Goal: Task Accomplishment & Management: Manage account settings

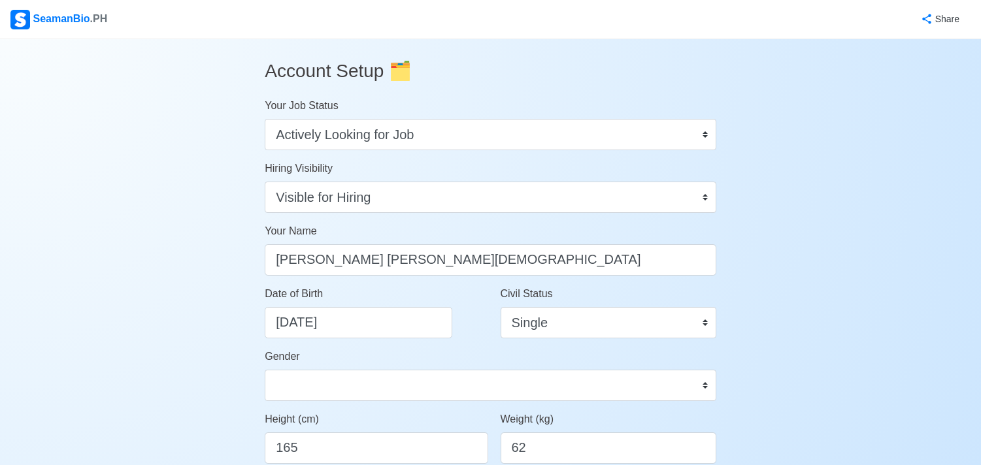
select select "Actively Looking for Job"
select select "Visible for Hiring"
select select "Single"
select select "[DEMOGRAPHIC_DATA]"
select select "PH"
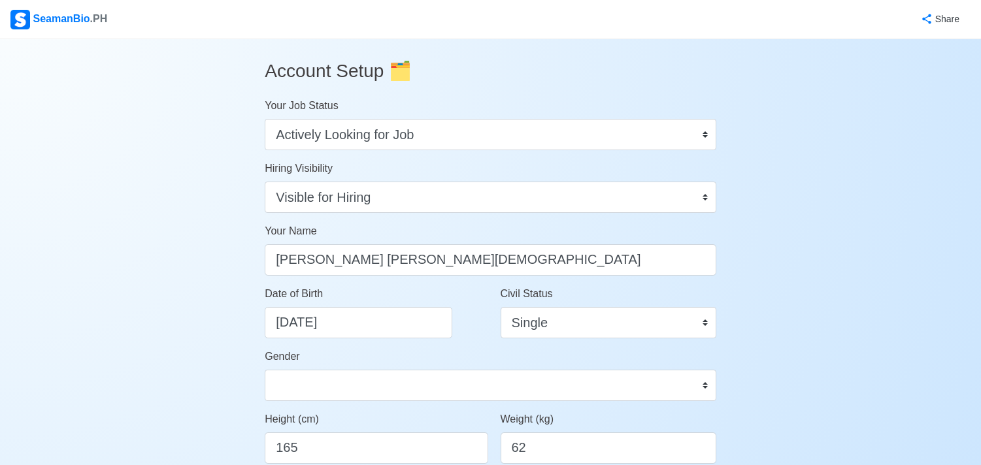
select select "0"
select select "4102416000000"
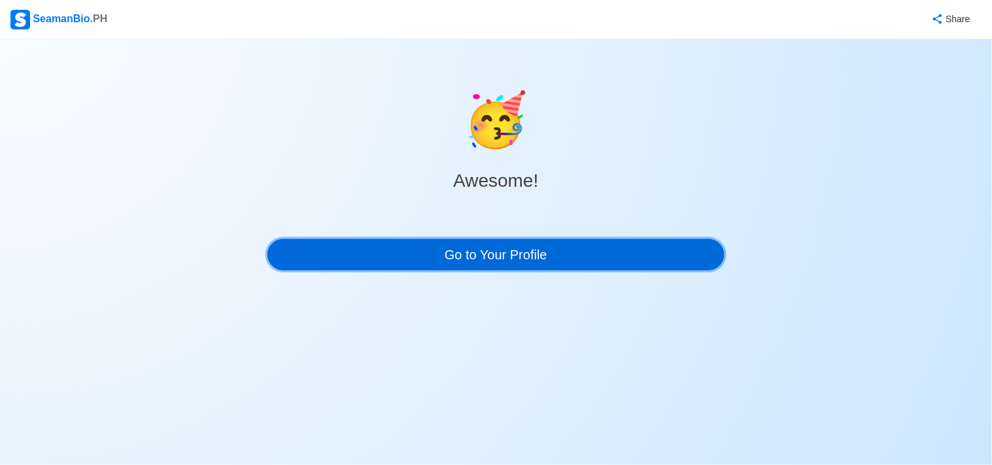
click at [526, 262] on link "Go to Your Profile" at bounding box center [495, 254] width 457 height 31
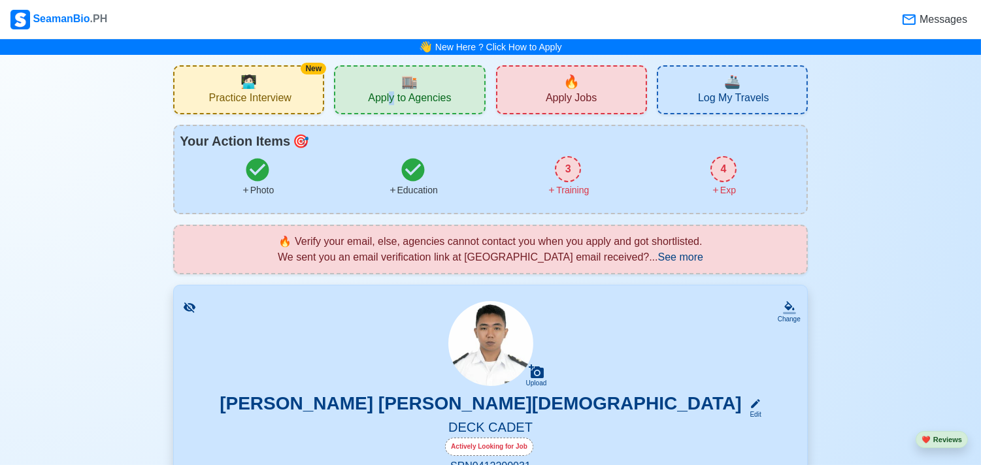
click at [392, 86] on div "🏬 Apply to Agencies" at bounding box center [409, 89] width 151 height 49
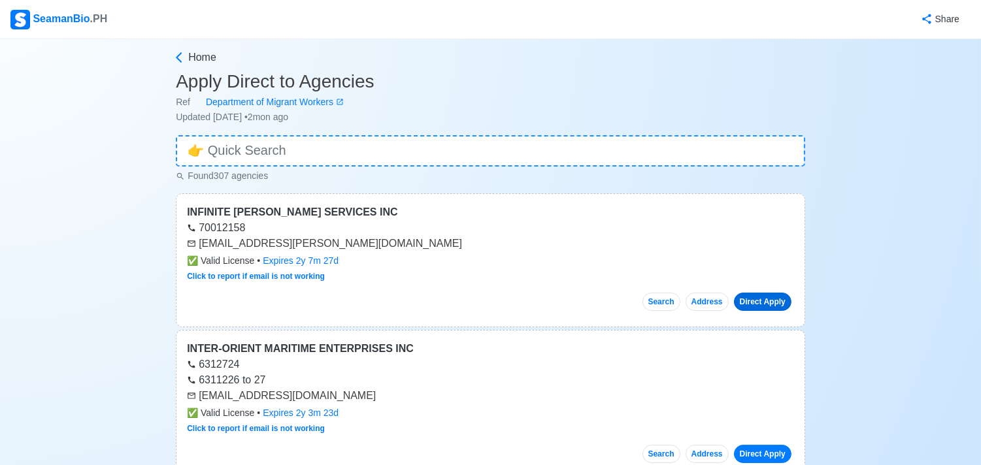
click at [750, 303] on link "Direct Apply" at bounding box center [763, 302] width 58 height 18
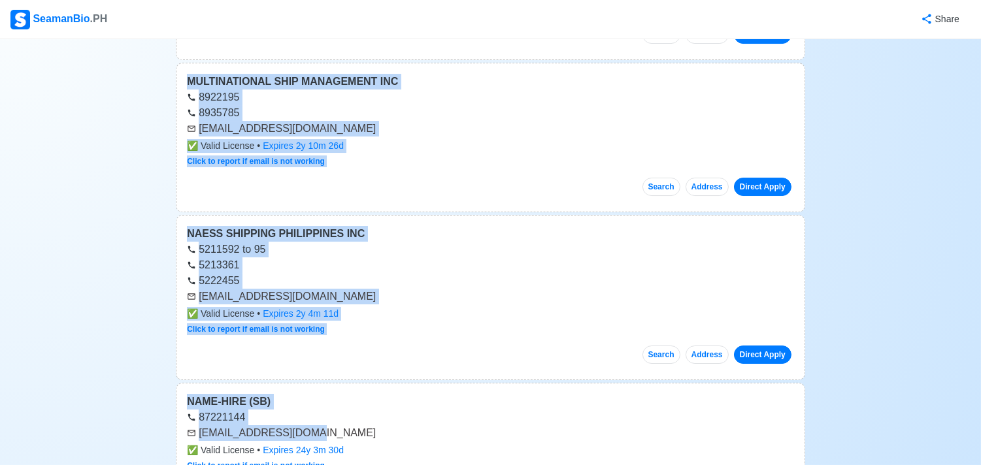
drag, startPoint x: 184, startPoint y: 210, endPoint x: 325, endPoint y: 465, distance: 291.4
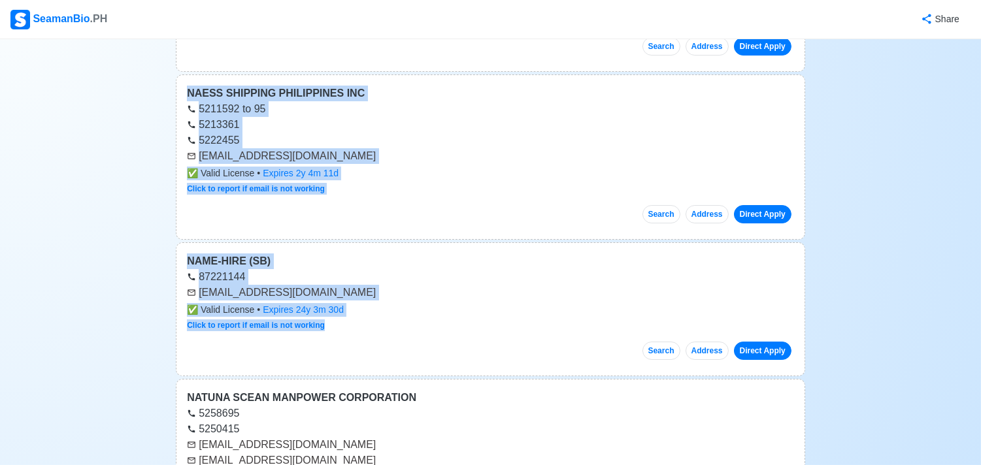
scroll to position [8549, 0]
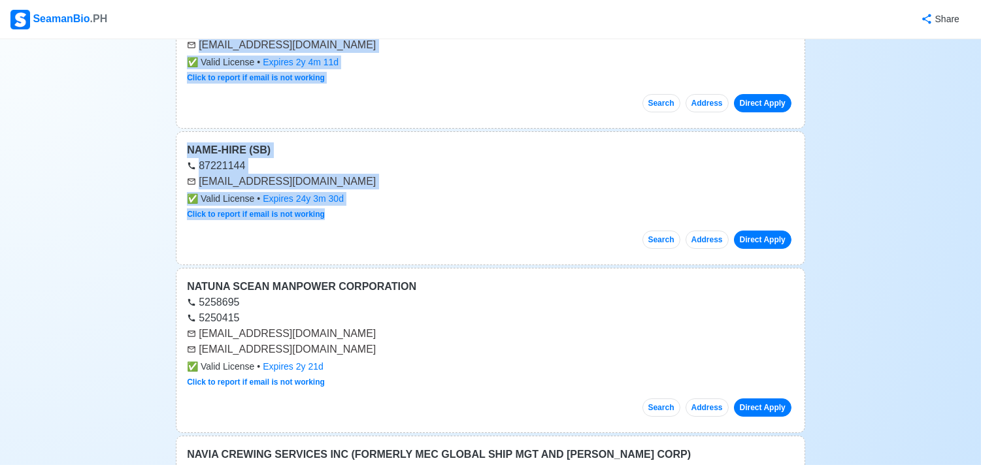
copy main "LOREMIPS DOLORSI AMETCONS ADI 05675176 elitsedd.eiusmod@tempo.inc ✅ Utlab Etdol…"
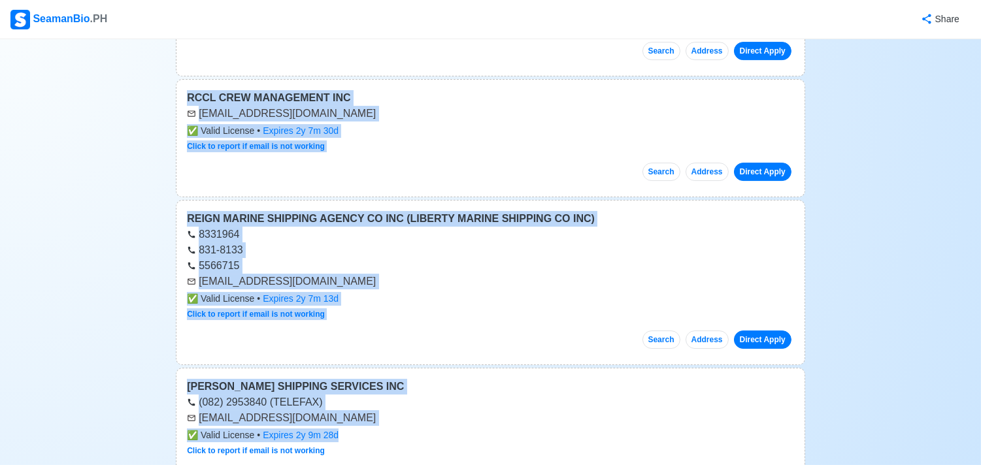
drag, startPoint x: 180, startPoint y: 291, endPoint x: 366, endPoint y: 465, distance: 254.4
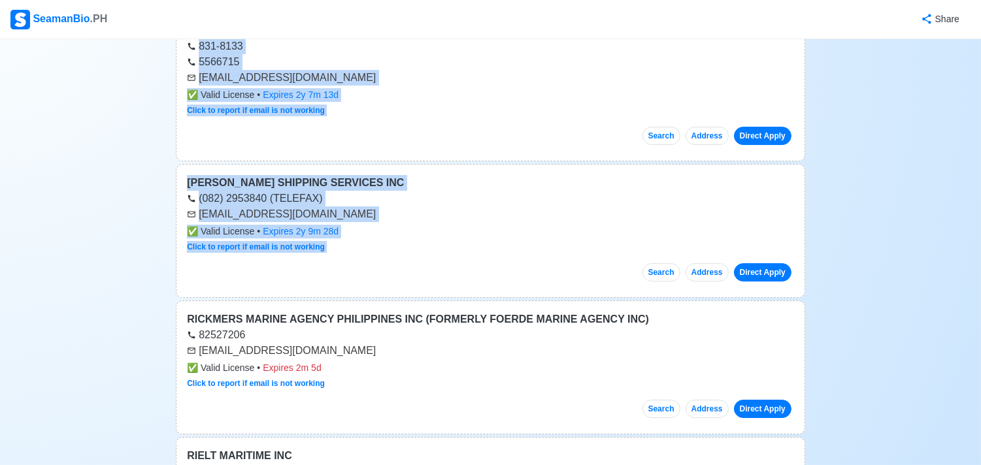
scroll to position [17074, 0]
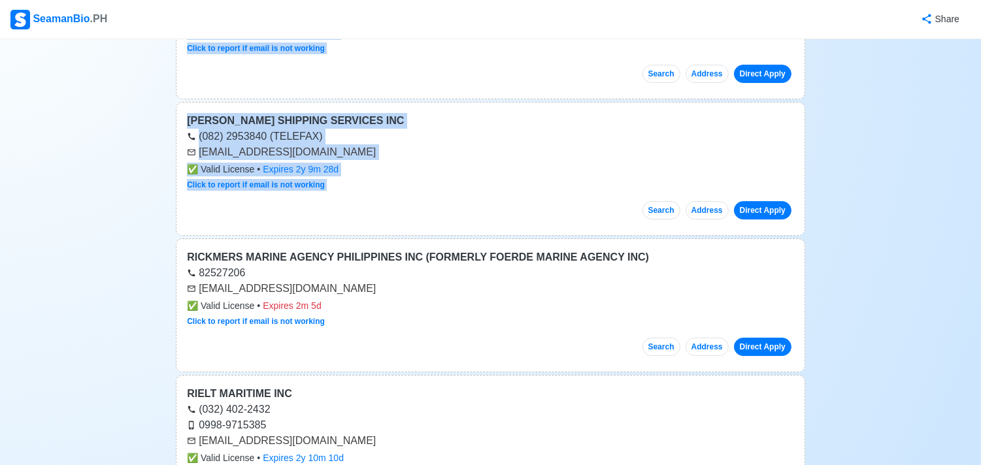
copy main "LOREMI DOLOR SITAMETC ADIPISCINGE 3855798 8714495 seddoeiusmo.temporincid@utlab…"
click at [236, 265] on div "RICKMERS MARINE AGENCY PHILIPPINES INC (FORMERLY FOERDE MARINE AGENCY INC)" at bounding box center [490, 258] width 607 height 16
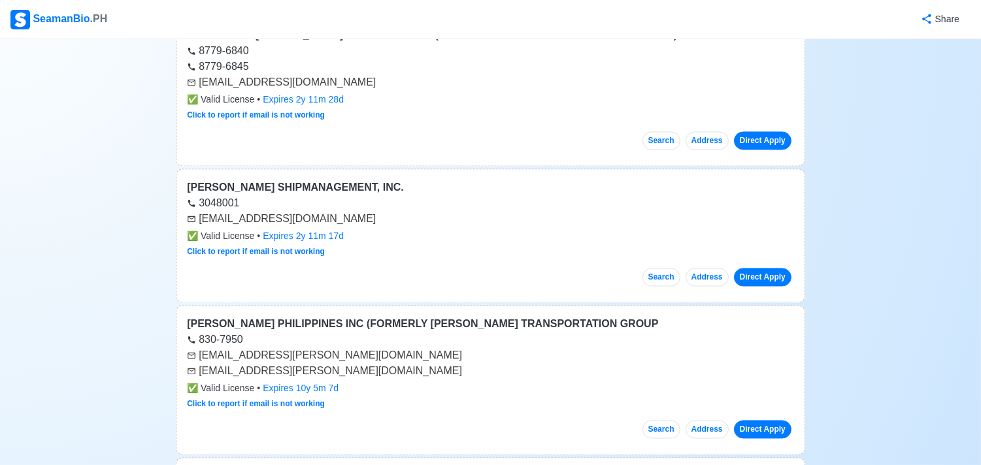
scroll to position [22114, 0]
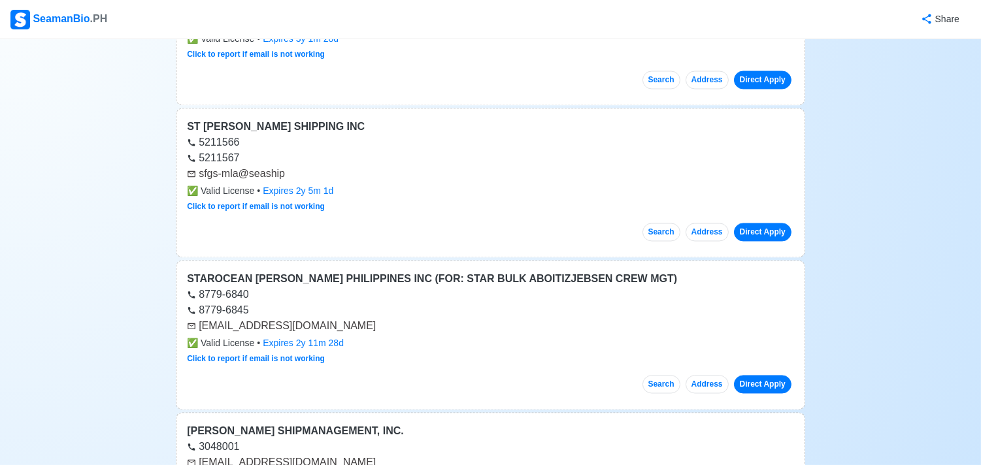
click at [90, 18] on span ".PH" at bounding box center [99, 18] width 18 height 11
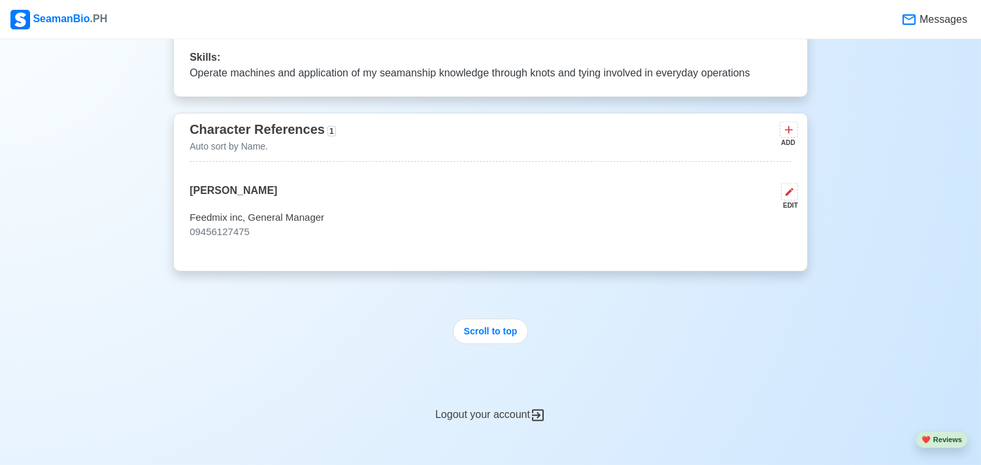
scroll to position [2336, 0]
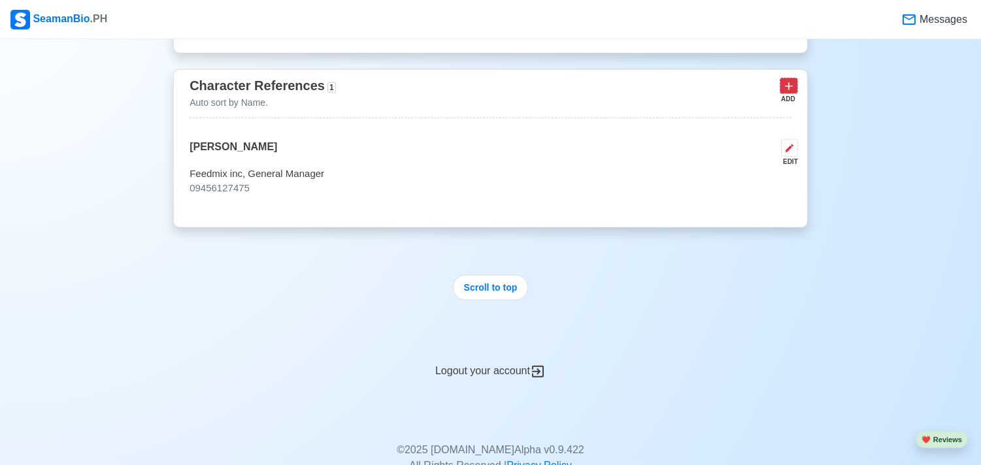
click at [788, 93] on icon at bounding box center [788, 86] width 13 height 13
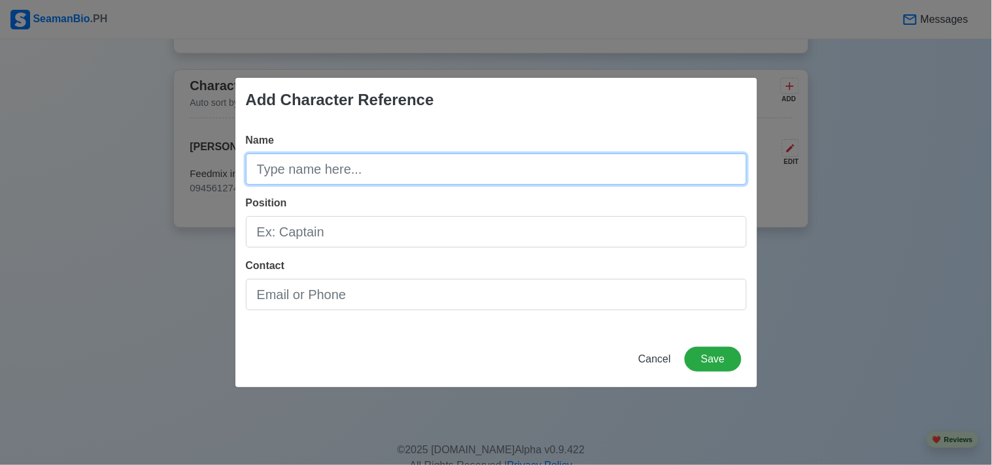
click at [514, 173] on input "Name" at bounding box center [496, 169] width 501 height 31
type input "[PERSON_NAME]"
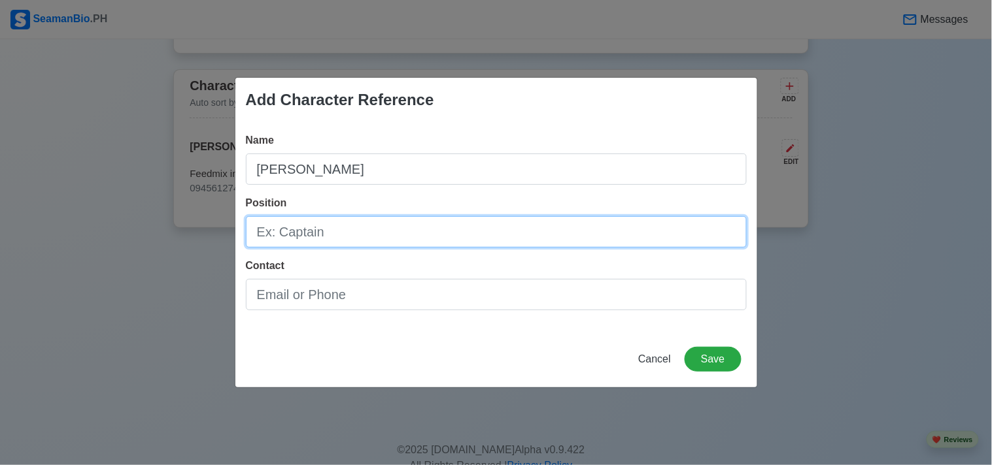
click at [377, 246] on input "Position" at bounding box center [496, 231] width 501 height 31
type input "0"
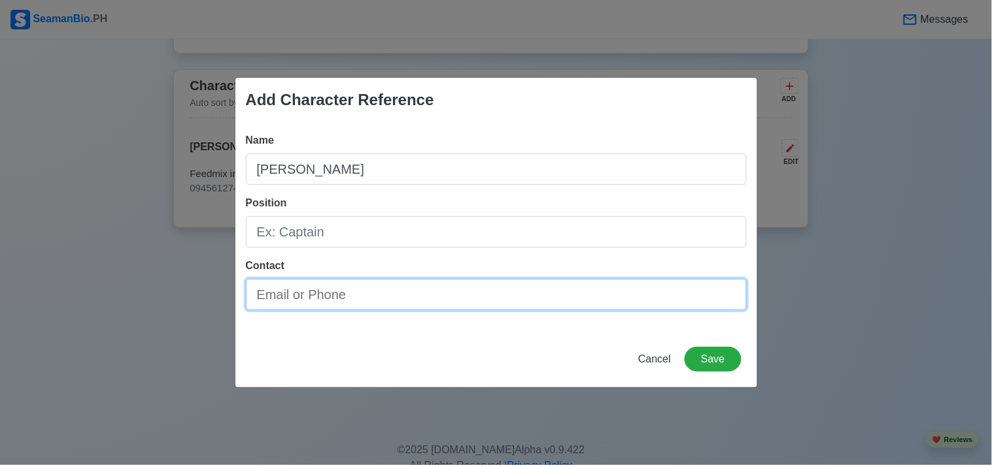
click at [405, 307] on input "Contact" at bounding box center [496, 294] width 501 height 31
type input "09917132614"
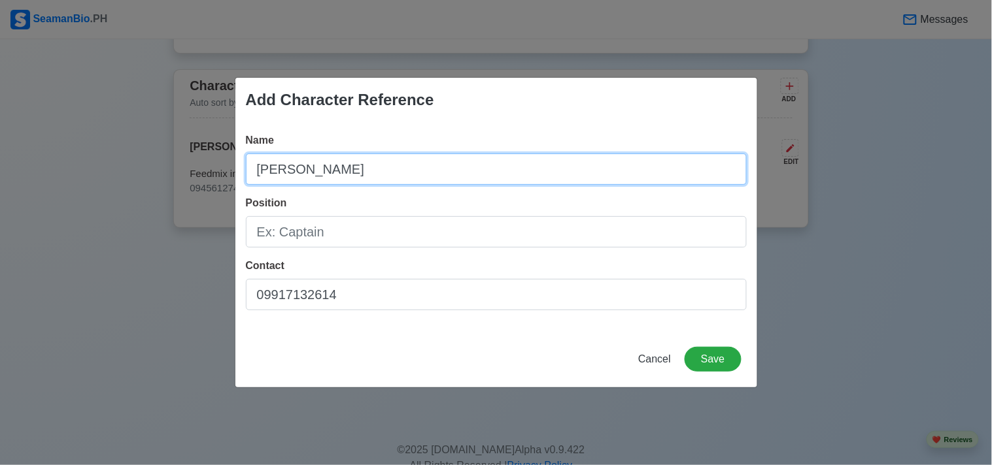
click at [397, 166] on input "[PERSON_NAME]" at bounding box center [496, 169] width 501 height 31
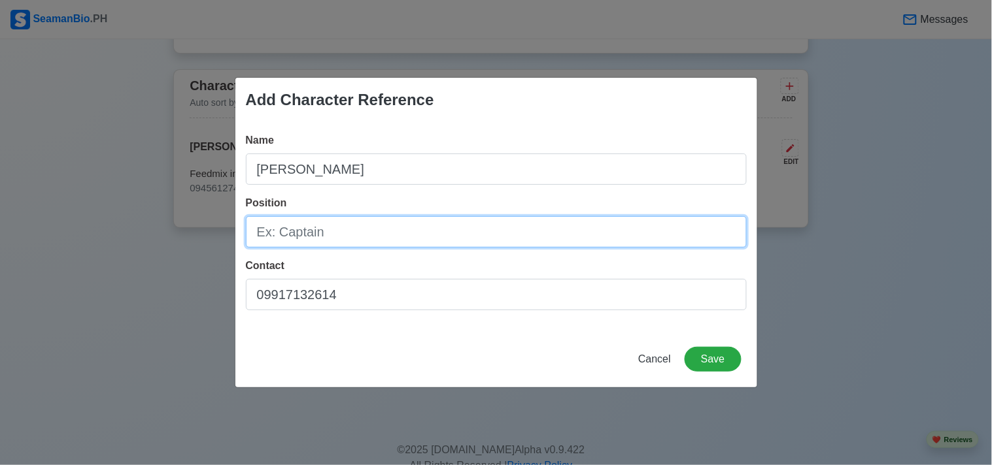
click at [376, 240] on input "Position" at bounding box center [496, 231] width 501 height 31
click at [426, 225] on input "PNTC colleges Professor/" at bounding box center [496, 231] width 501 height 31
type input "PNTC colleges Professor/ Org Advisor"
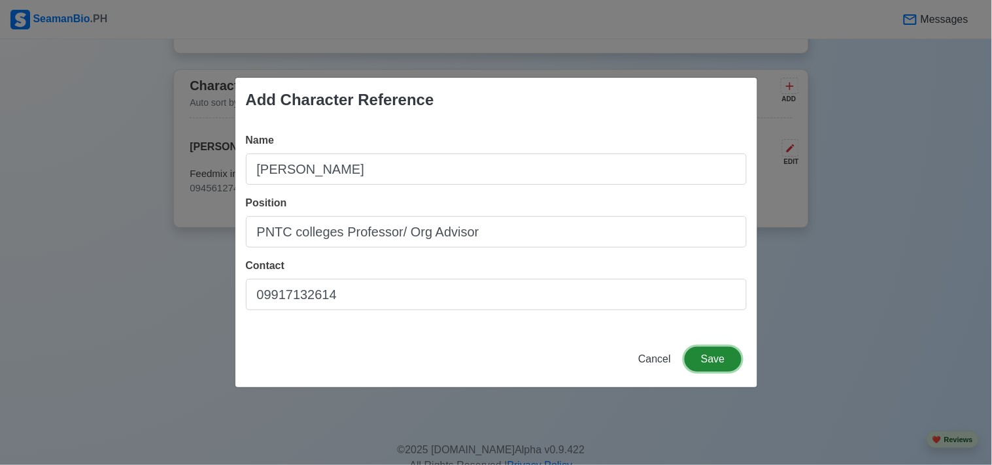
click at [690, 354] on button "Save" at bounding box center [712, 359] width 56 height 25
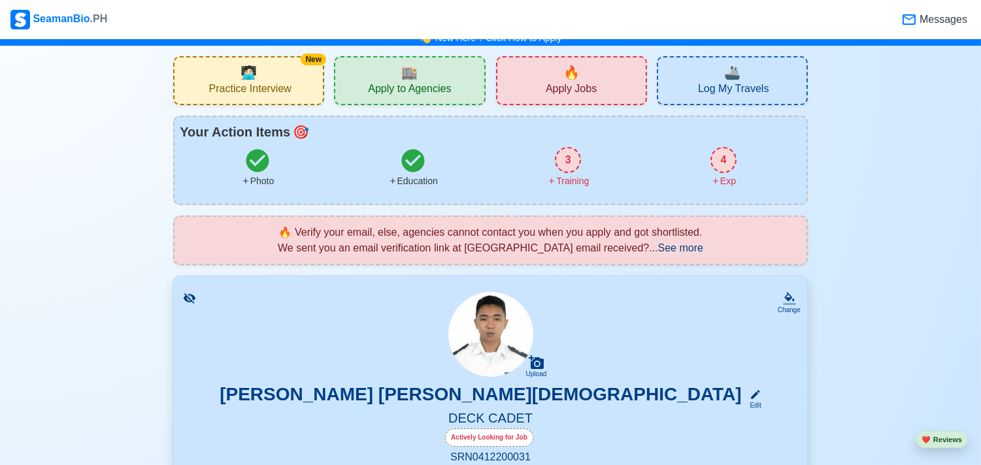
scroll to position [0, 0]
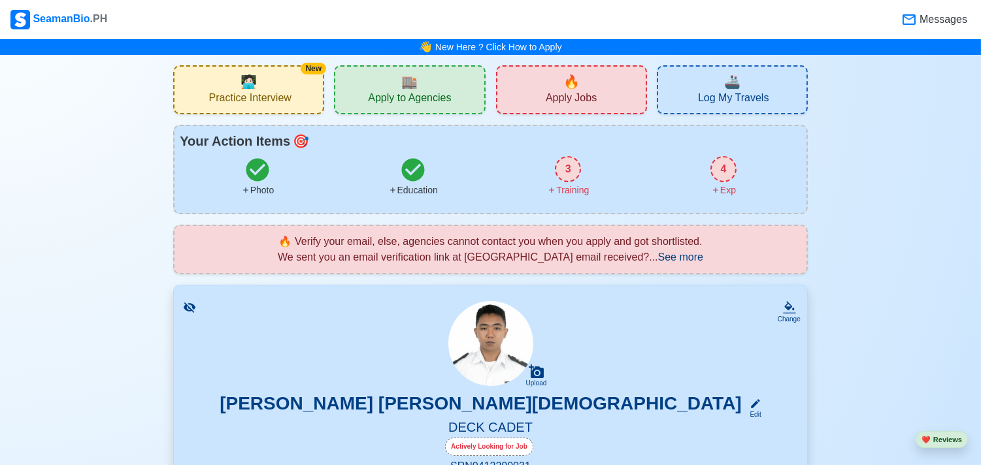
click at [731, 169] on div "4" at bounding box center [724, 169] width 26 height 26
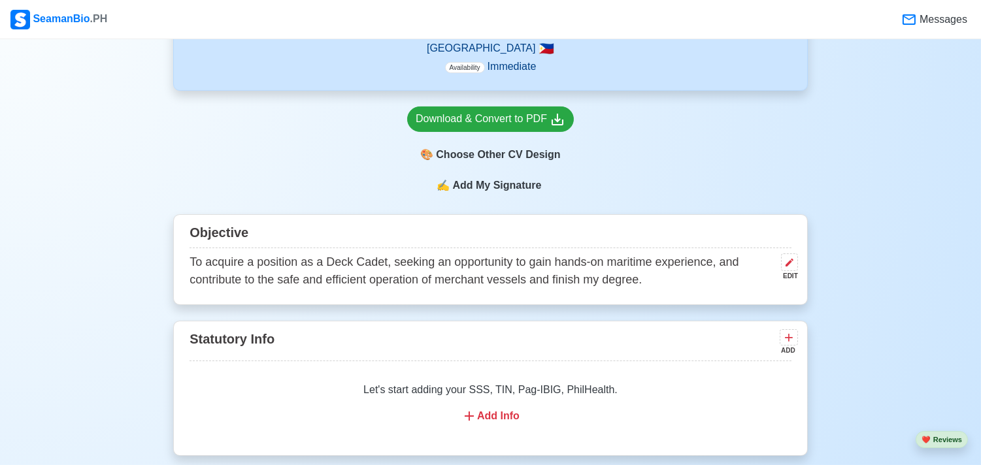
scroll to position [490, 0]
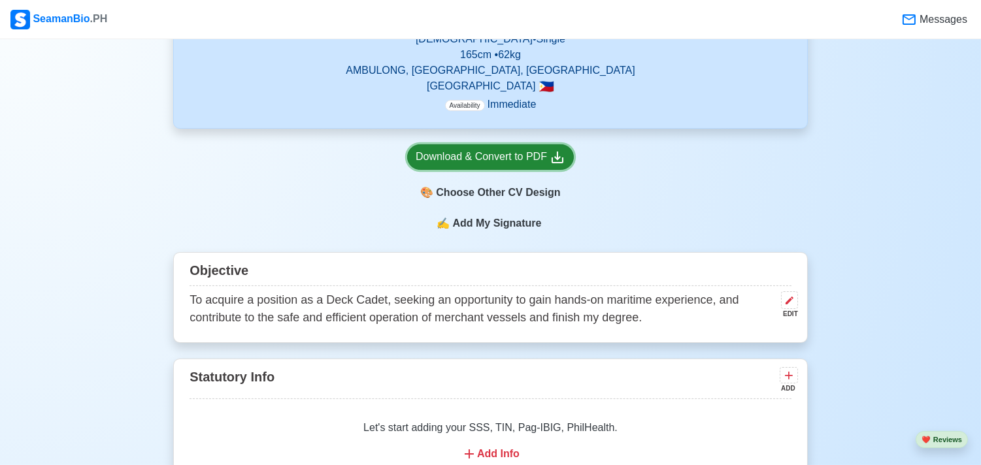
click at [454, 150] on div "Download & Convert to PDF" at bounding box center [491, 157] width 150 height 16
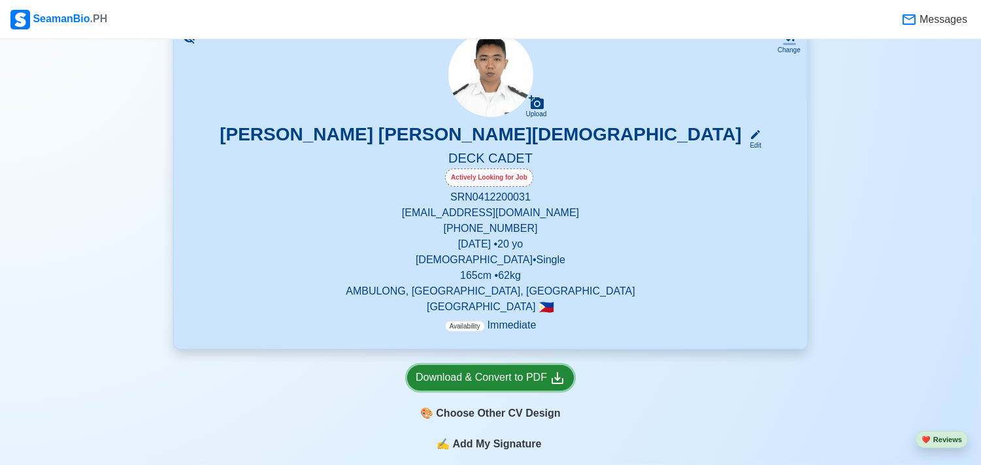
scroll to position [263, 0]
